Goal: Information Seeking & Learning: Learn about a topic

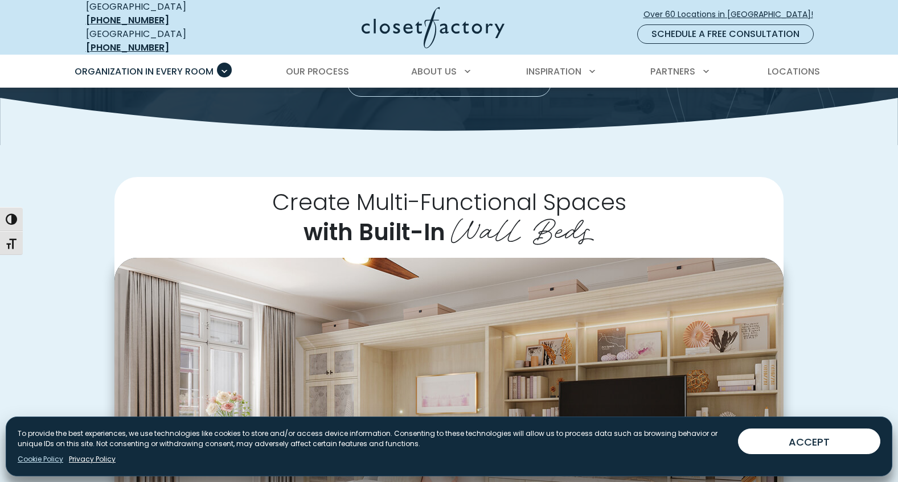
click at [38, 456] on link "Cookie Policy" at bounding box center [41, 459] width 46 height 10
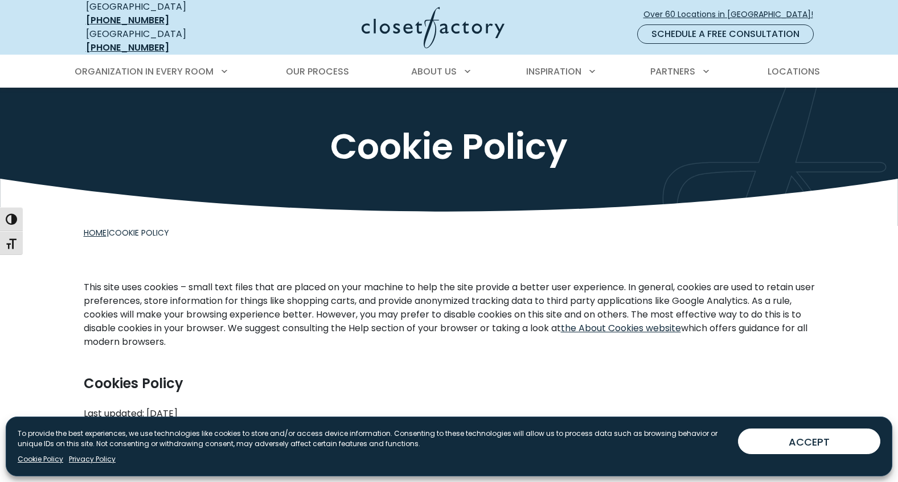
click at [99, 227] on link "Home" at bounding box center [95, 232] width 23 height 11
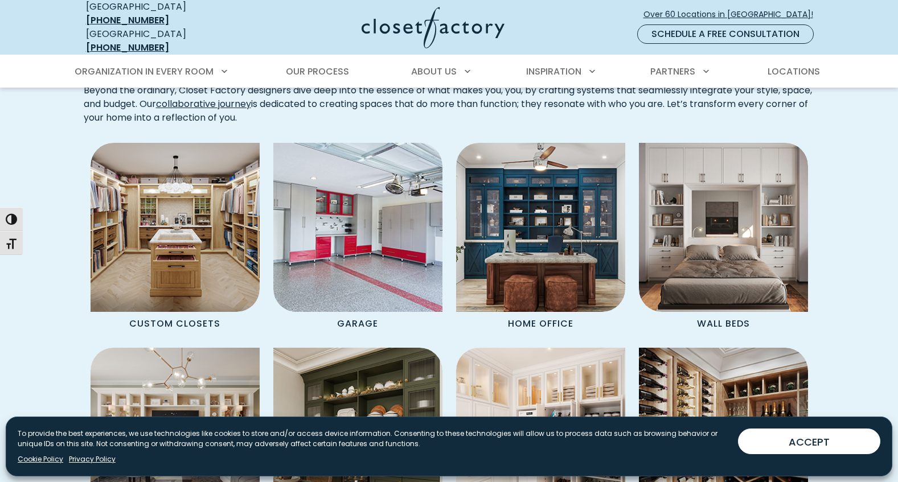
scroll to position [1063, 0]
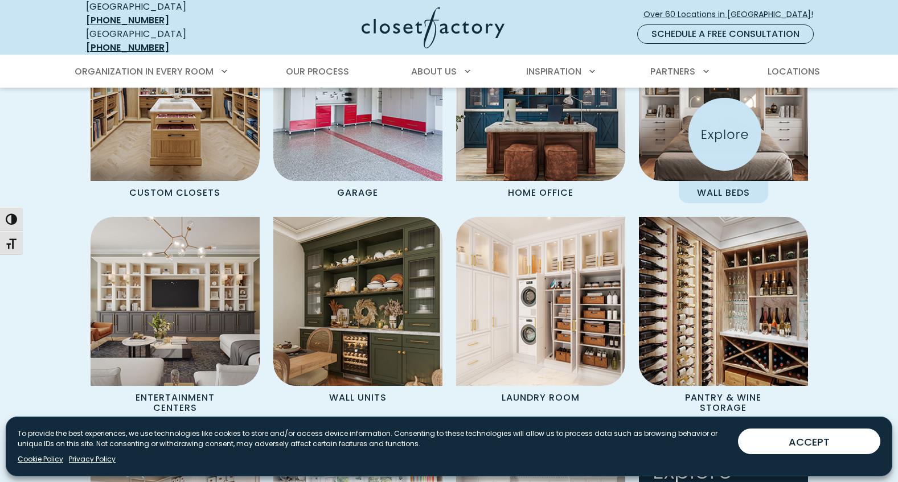
click at [727, 134] on img "Spaces Grid" at bounding box center [723, 97] width 186 height 186
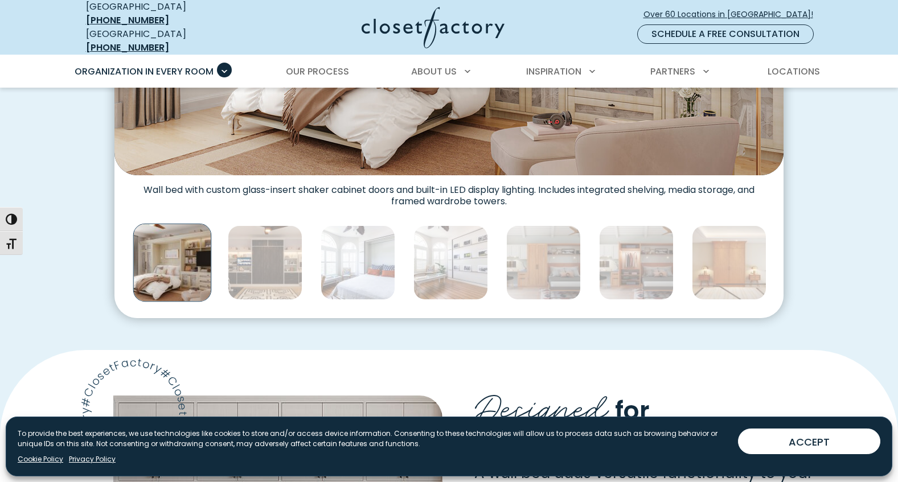
scroll to position [607, 0]
